Goal: Navigation & Orientation: Find specific page/section

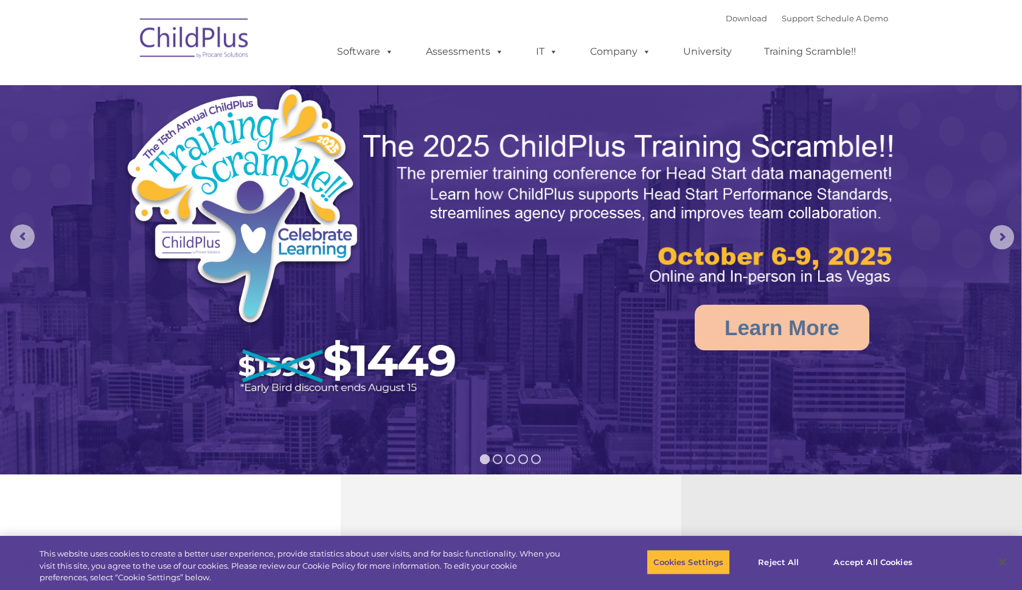
select select "MEDIUM"
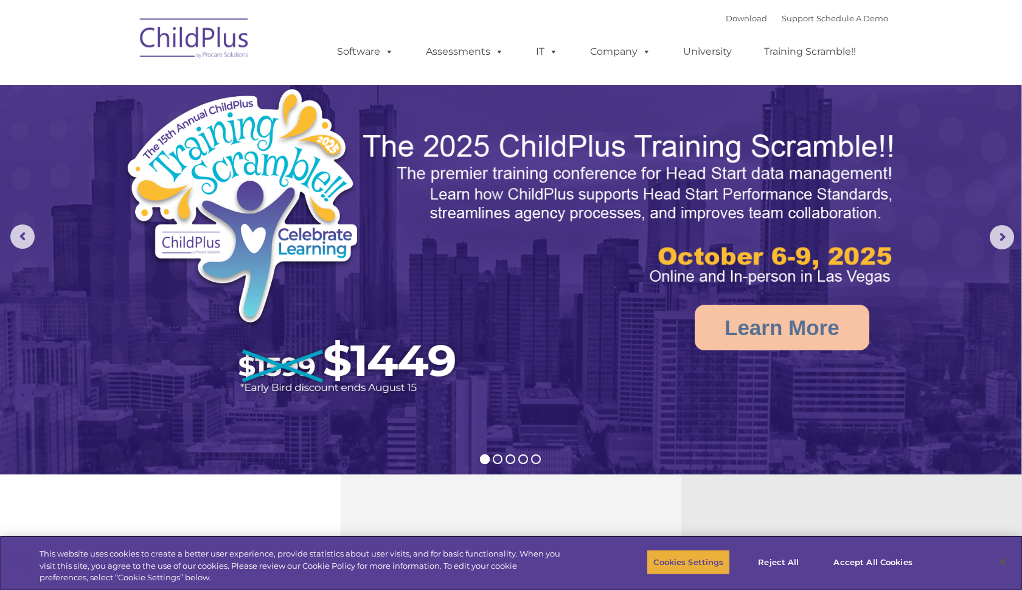
click at [668, 565] on button "Cookies Settings" at bounding box center [688, 563] width 83 height 26
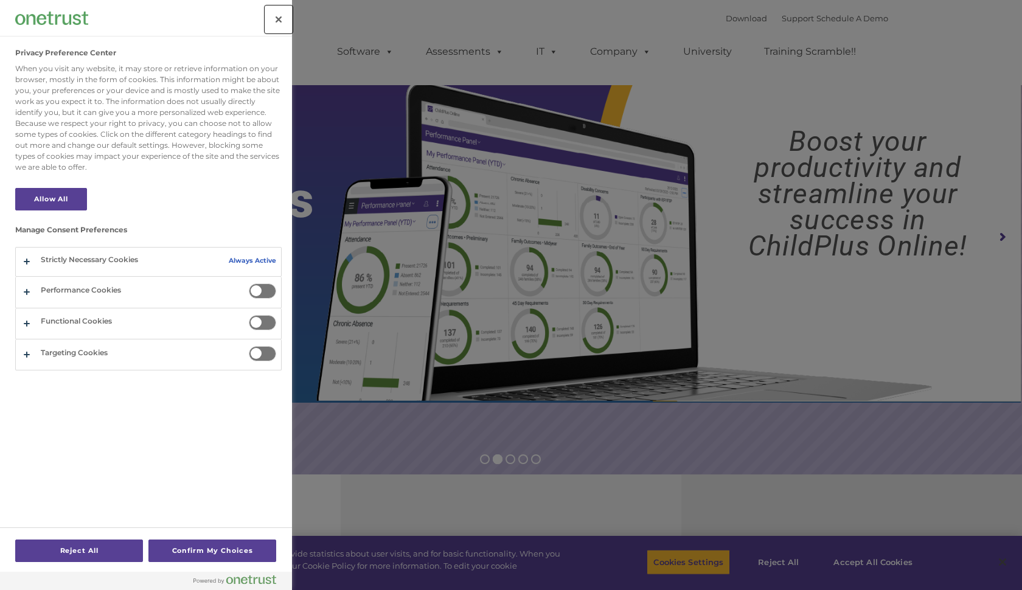
click at [278, 17] on button "Close" at bounding box center [278, 19] width 27 height 27
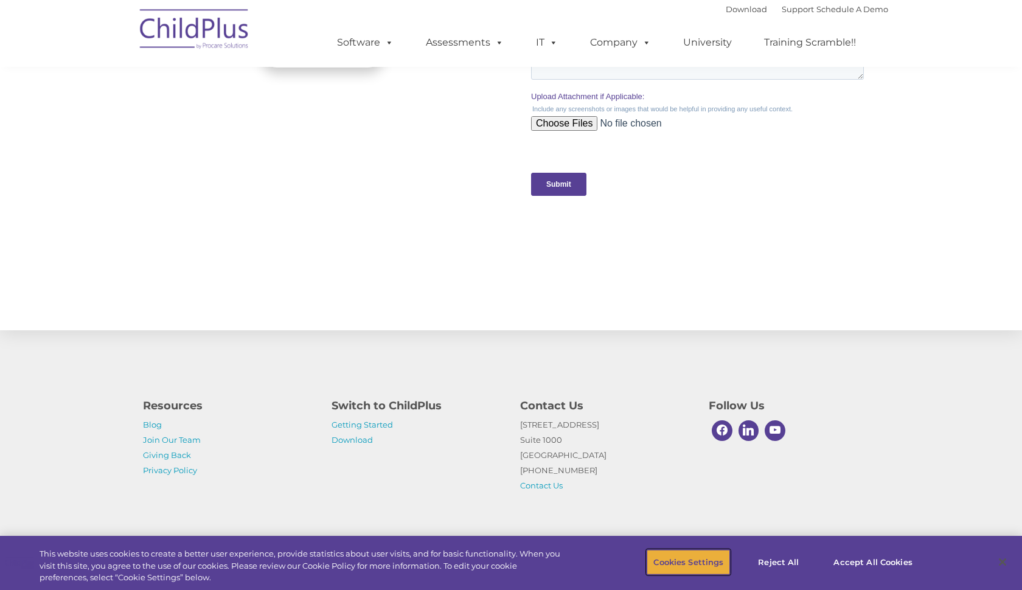
scroll to position [1187, 0]
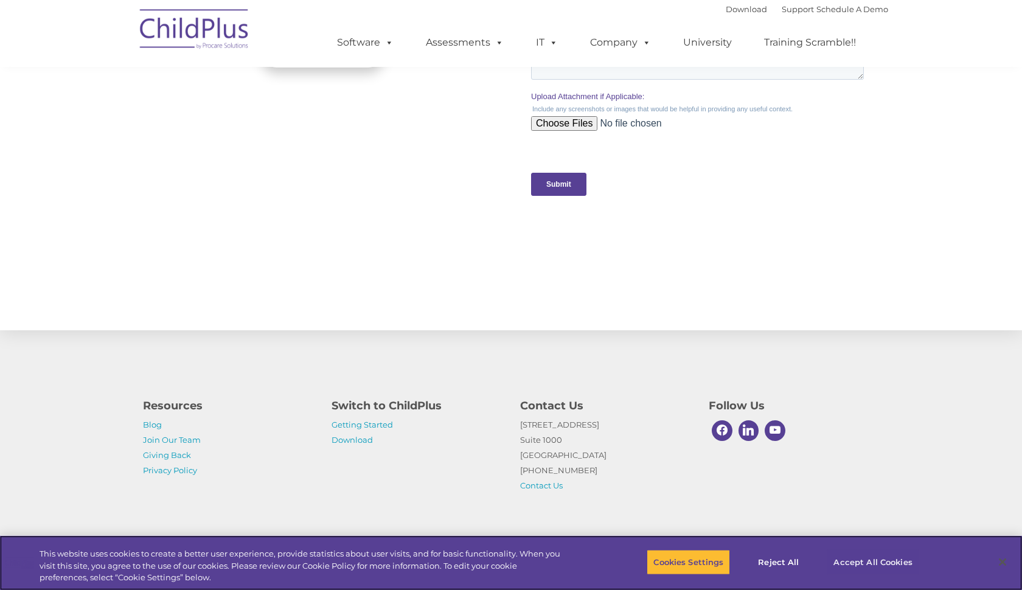
click at [875, 562] on button "Accept All Cookies" at bounding box center [873, 563] width 92 height 26
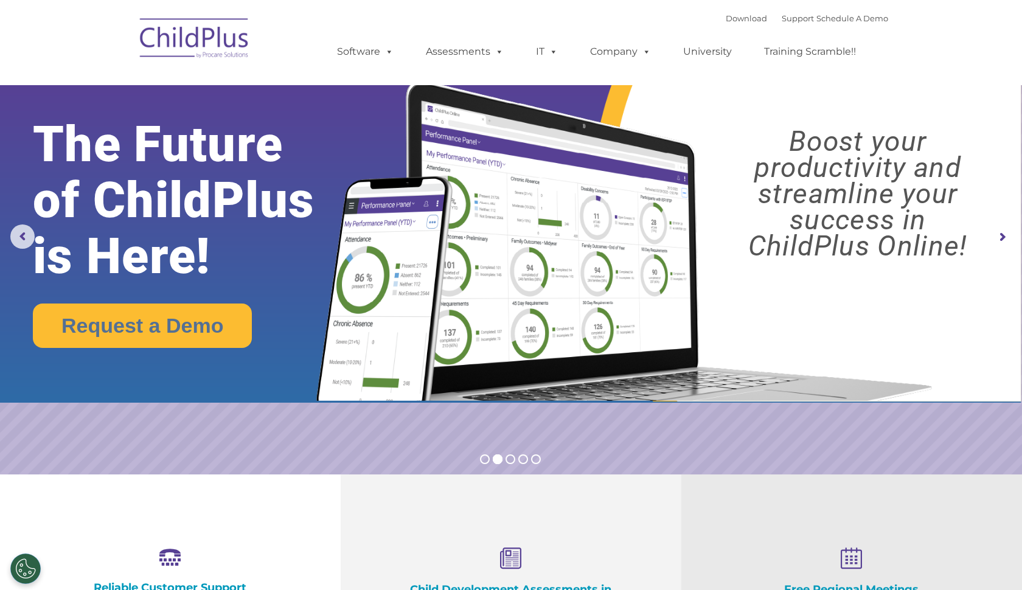
scroll to position [0, 0]
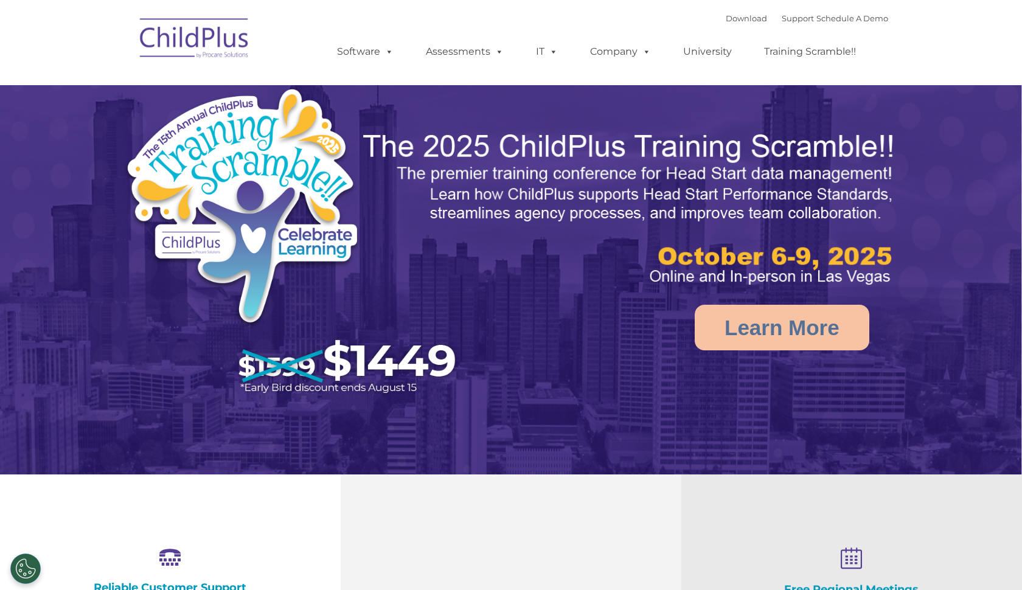
select select "MEDIUM"
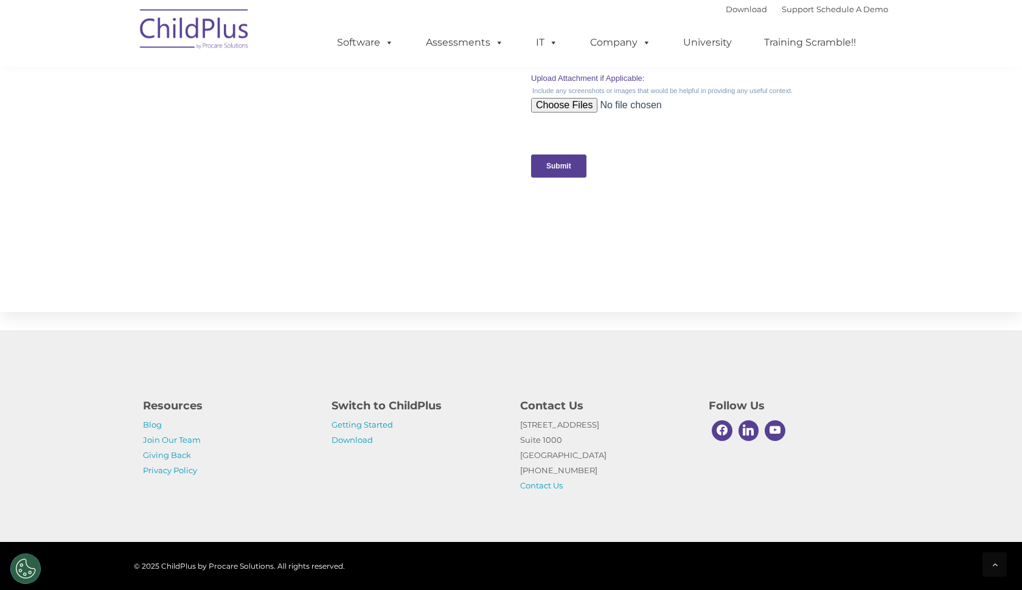
scroll to position [1206, 0]
click at [377, 429] on link "Getting Started" at bounding box center [362, 425] width 61 height 10
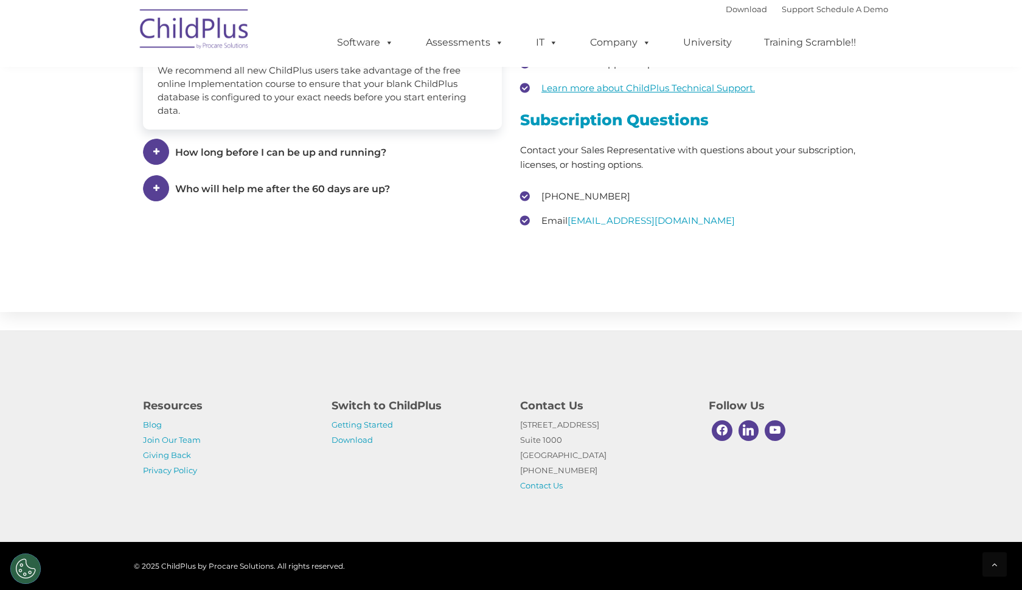
scroll to position [1775, 0]
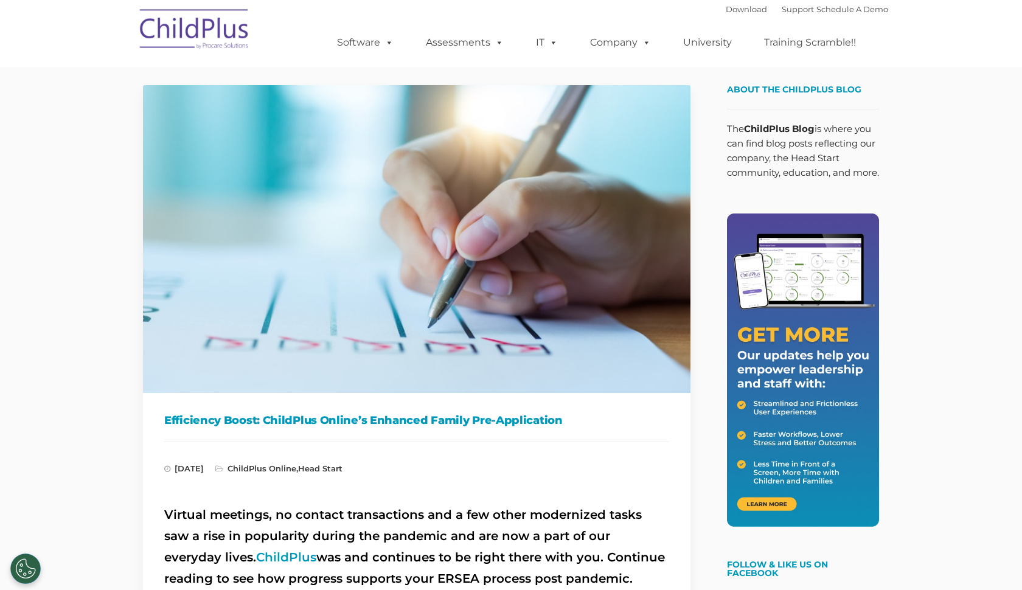
click at [175, 26] on img at bounding box center [195, 31] width 122 height 61
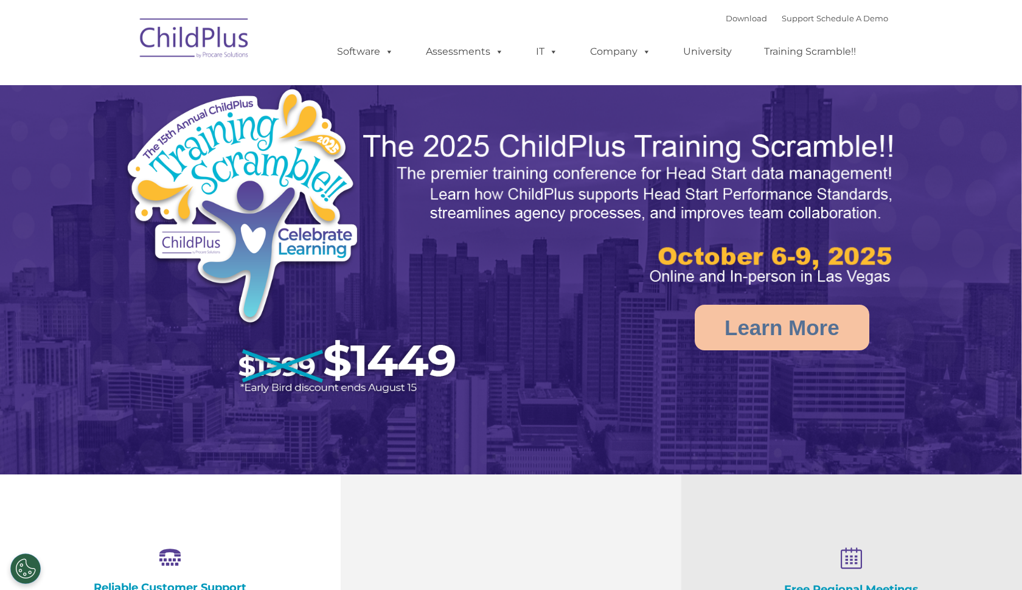
select select "MEDIUM"
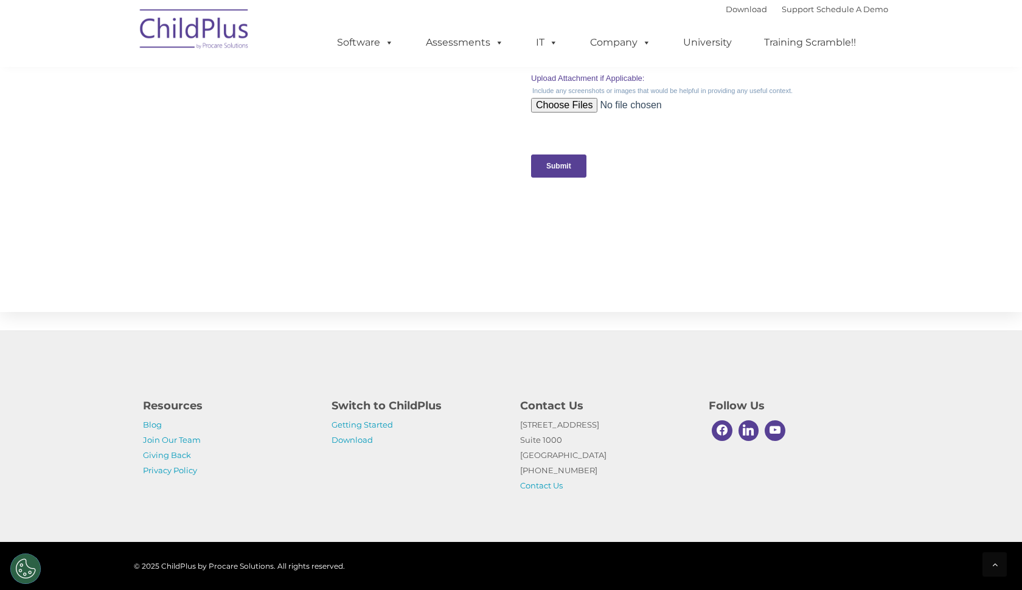
scroll to position [1206, 0]
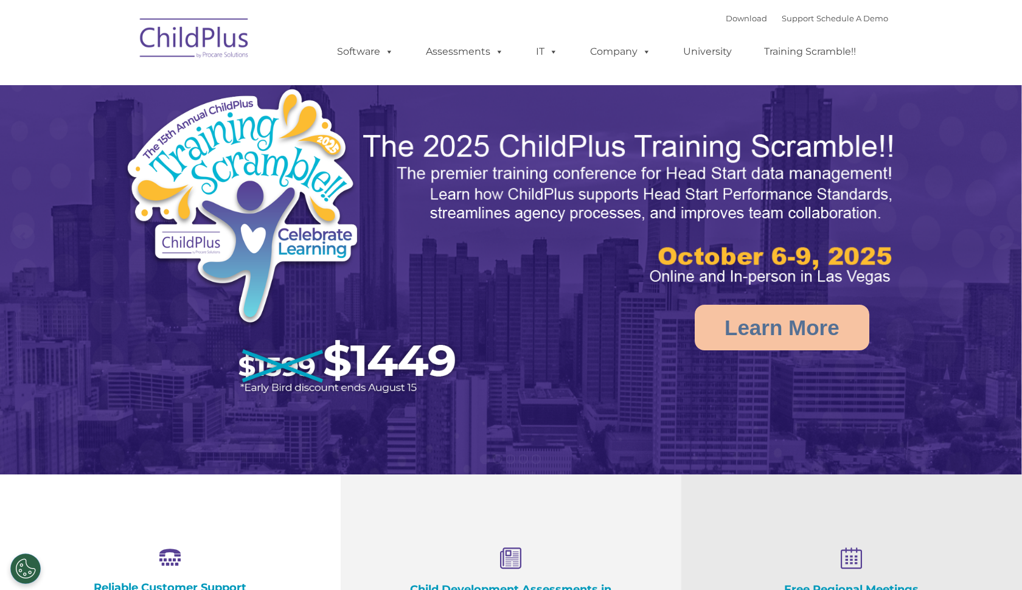
select select "MEDIUM"
